Goal: Check status: Check status

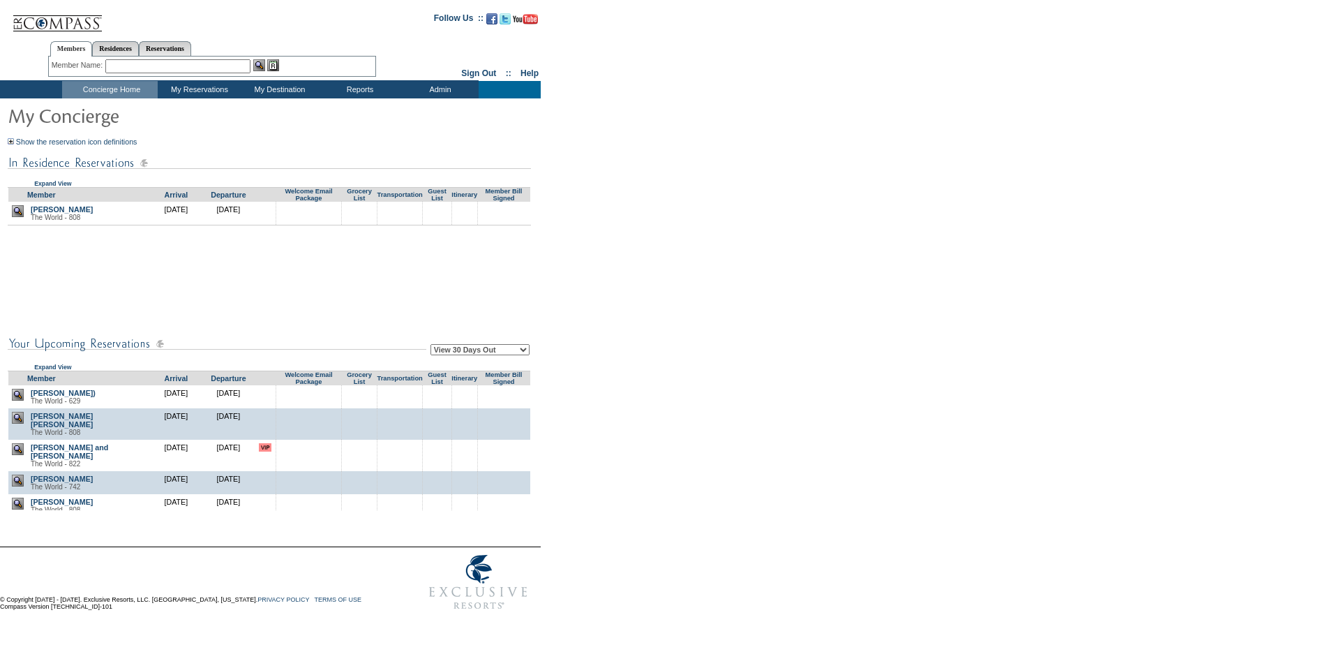
click at [521, 355] on select "View 30 Days Out View 60 Days Out View 90 Days Out" at bounding box center [480, 349] width 99 height 11
select select "90"
click at [433, 346] on select "View 30 Days Out View 60 Days Out View 90 Days Out" at bounding box center [480, 349] width 99 height 11
click at [520, 504] on td at bounding box center [503, 505] width 53 height 23
click at [520, 502] on td at bounding box center [503, 505] width 53 height 23
